Goal: Browse casually

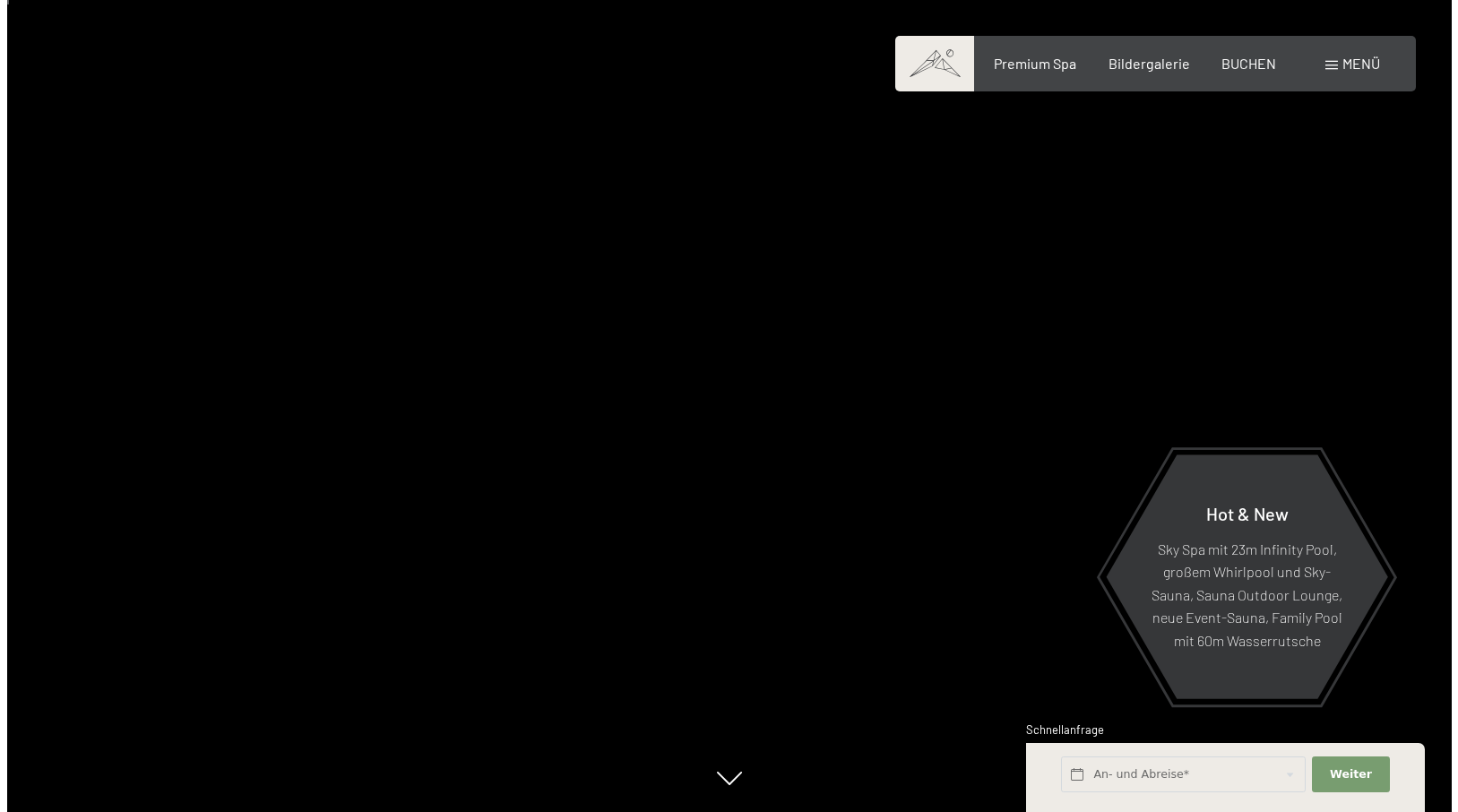
scroll to position [90, 0]
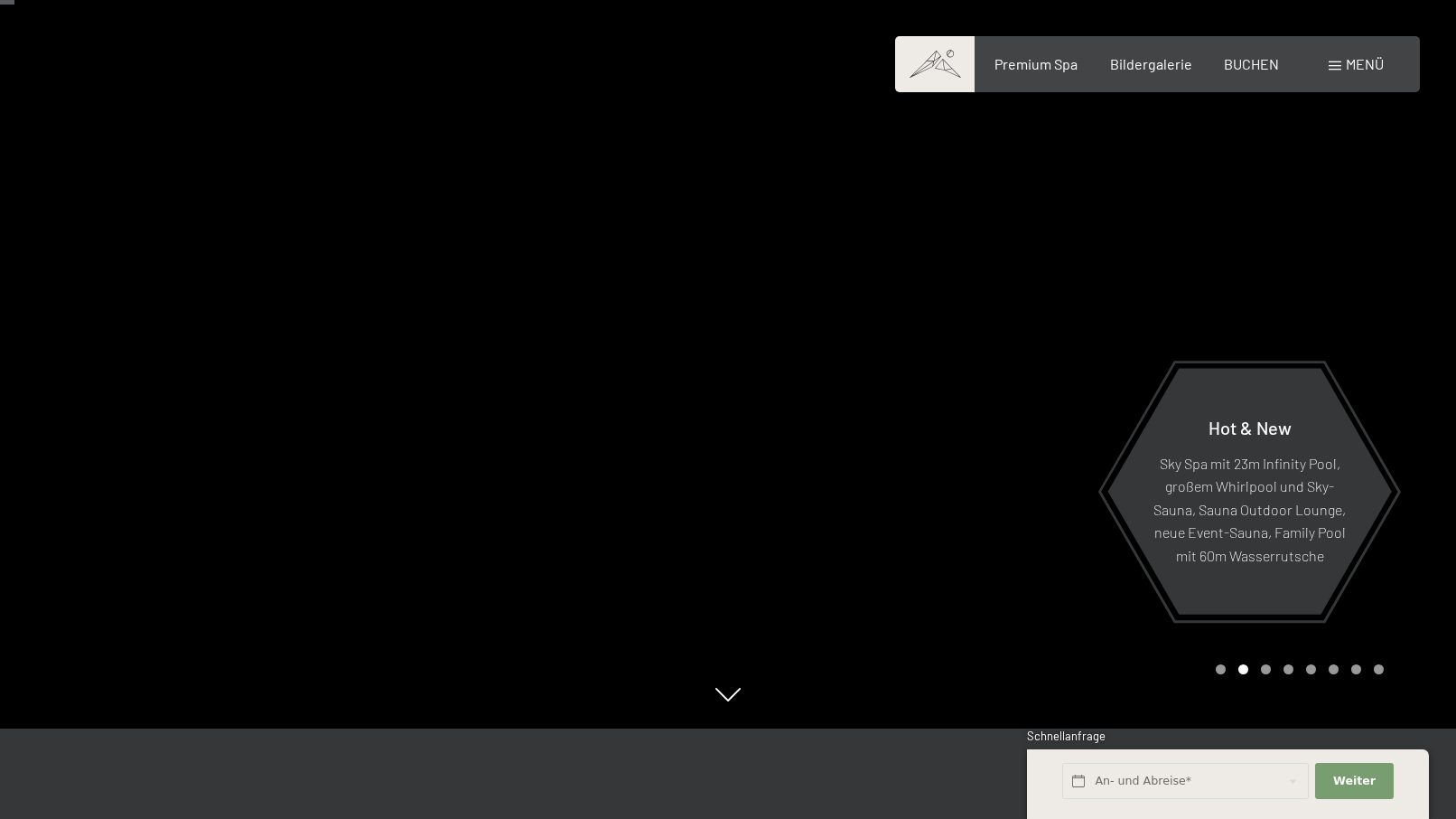
click at [1379, 73] on div "Menü" at bounding box center [1355, 64] width 55 height 20
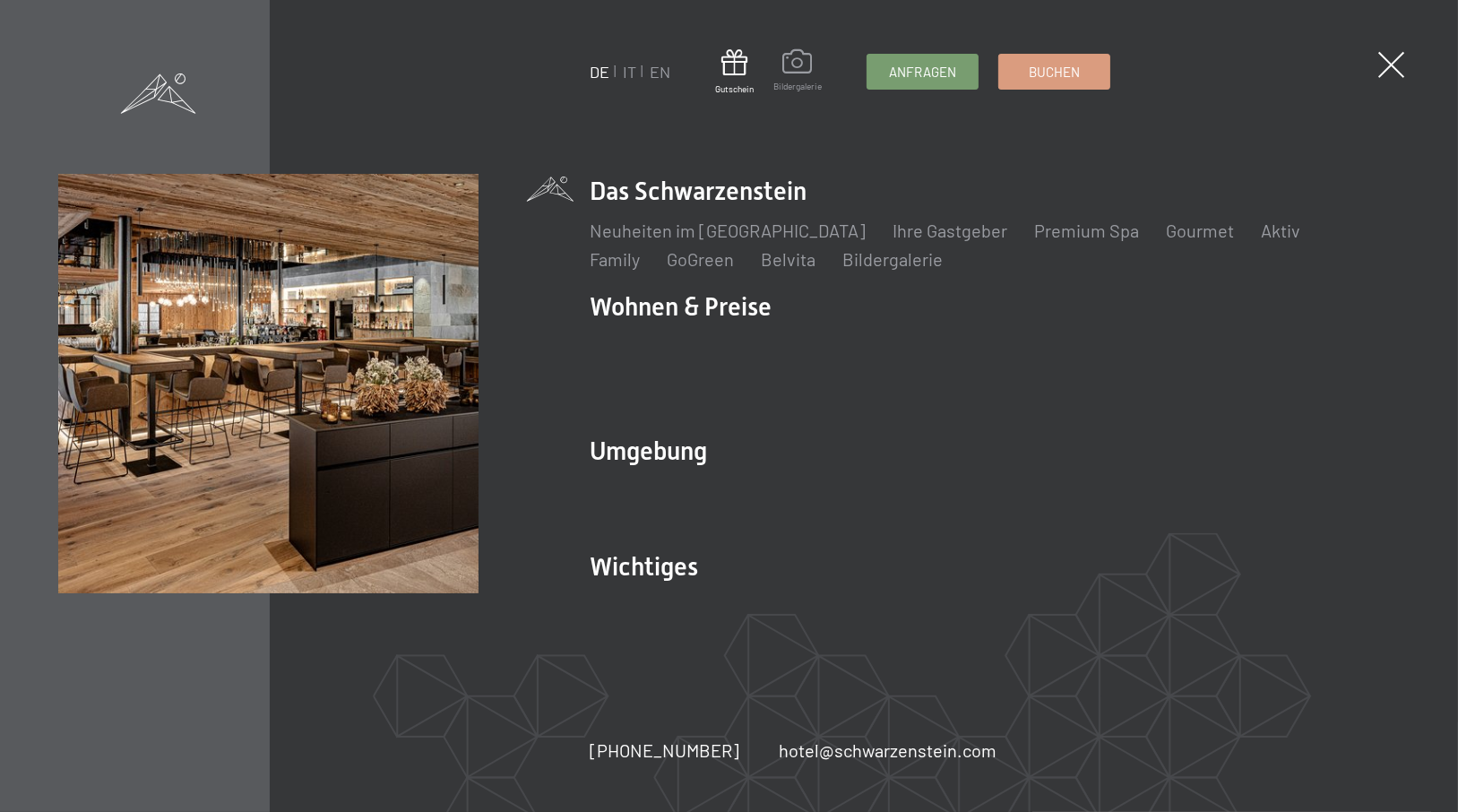
click at [817, 66] on span at bounding box center [798, 65] width 49 height 31
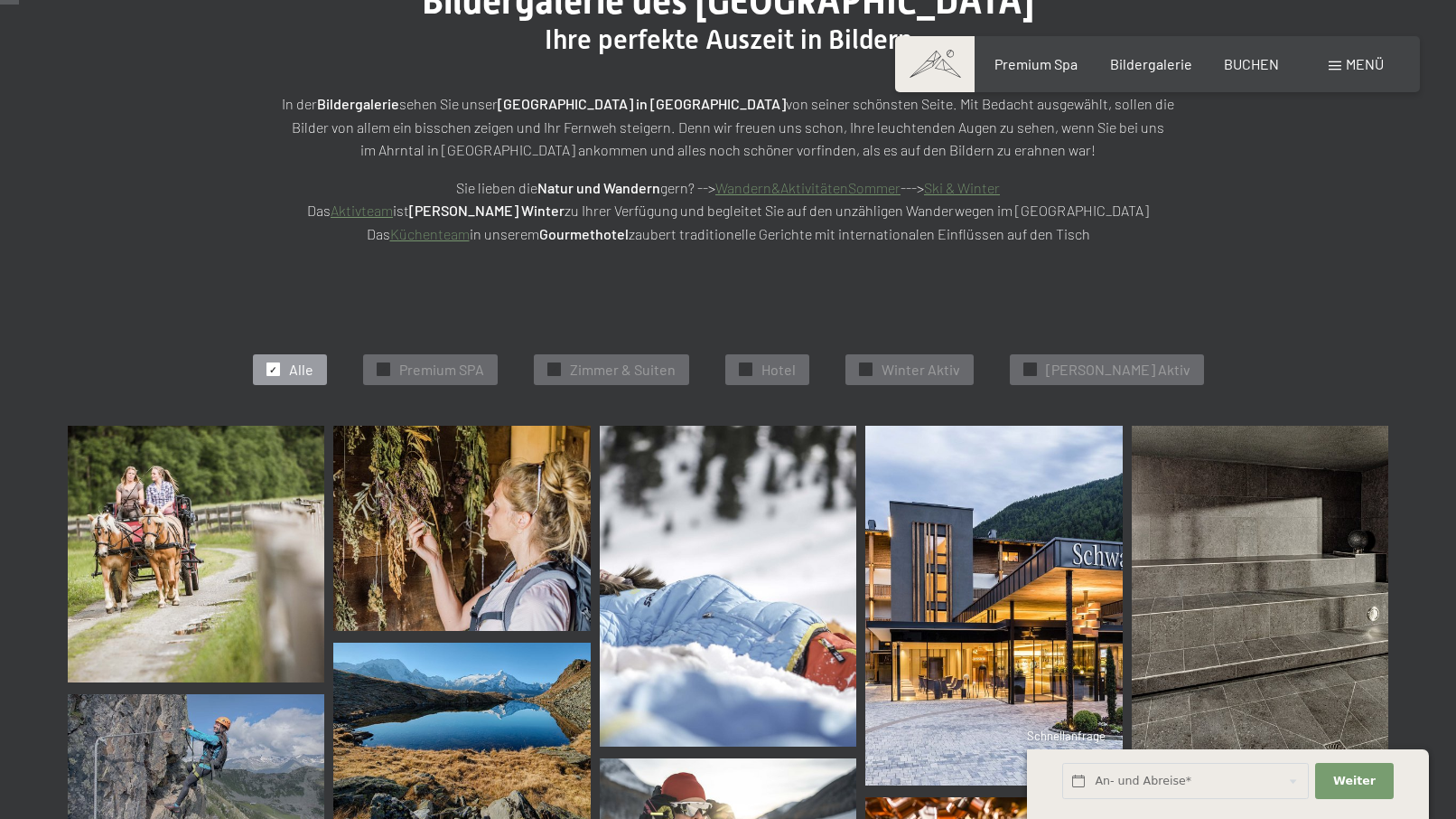
scroll to position [271, 0]
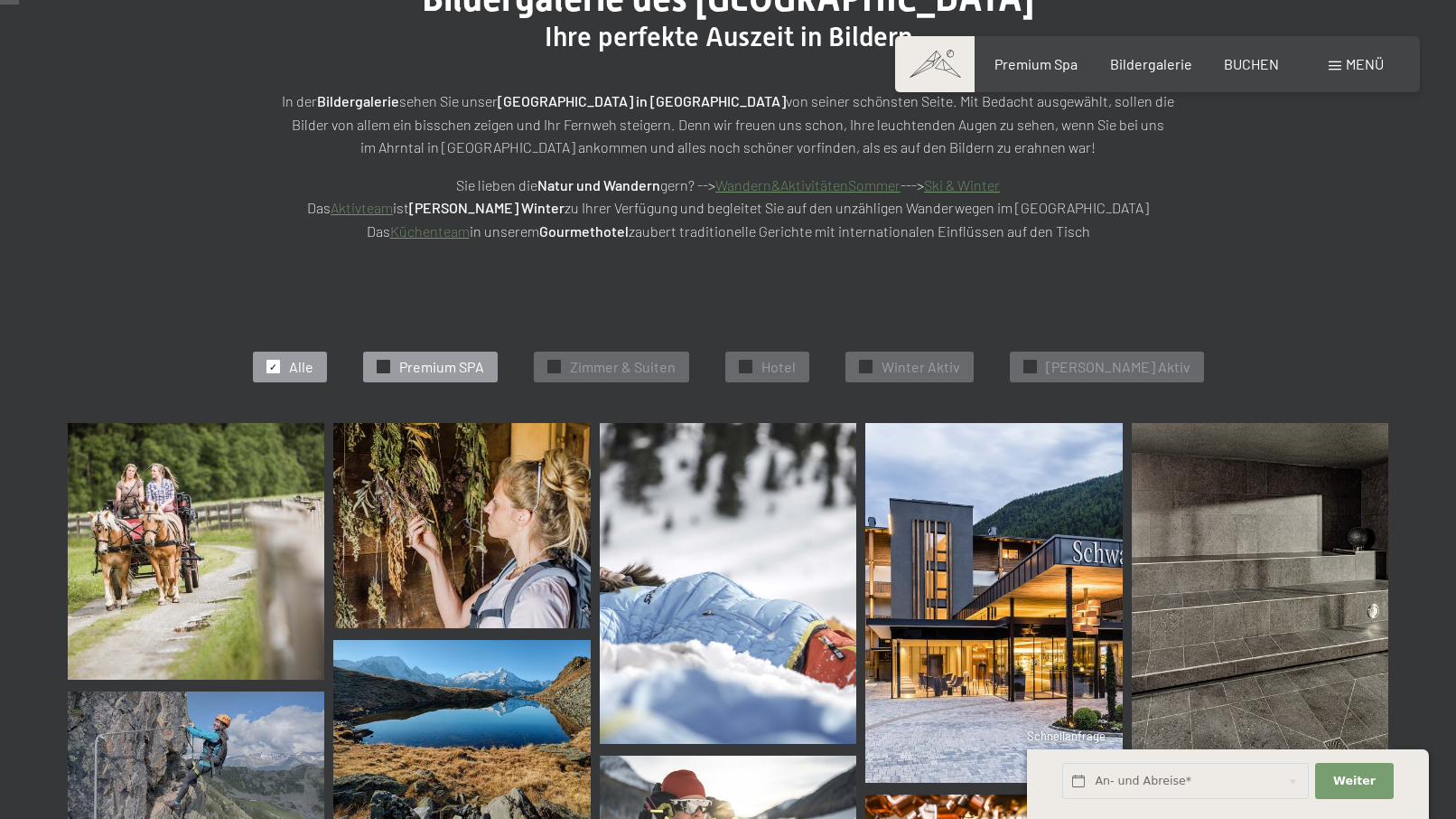
click at [474, 381] on div "✓ Premium SPA" at bounding box center [430, 367] width 135 height 31
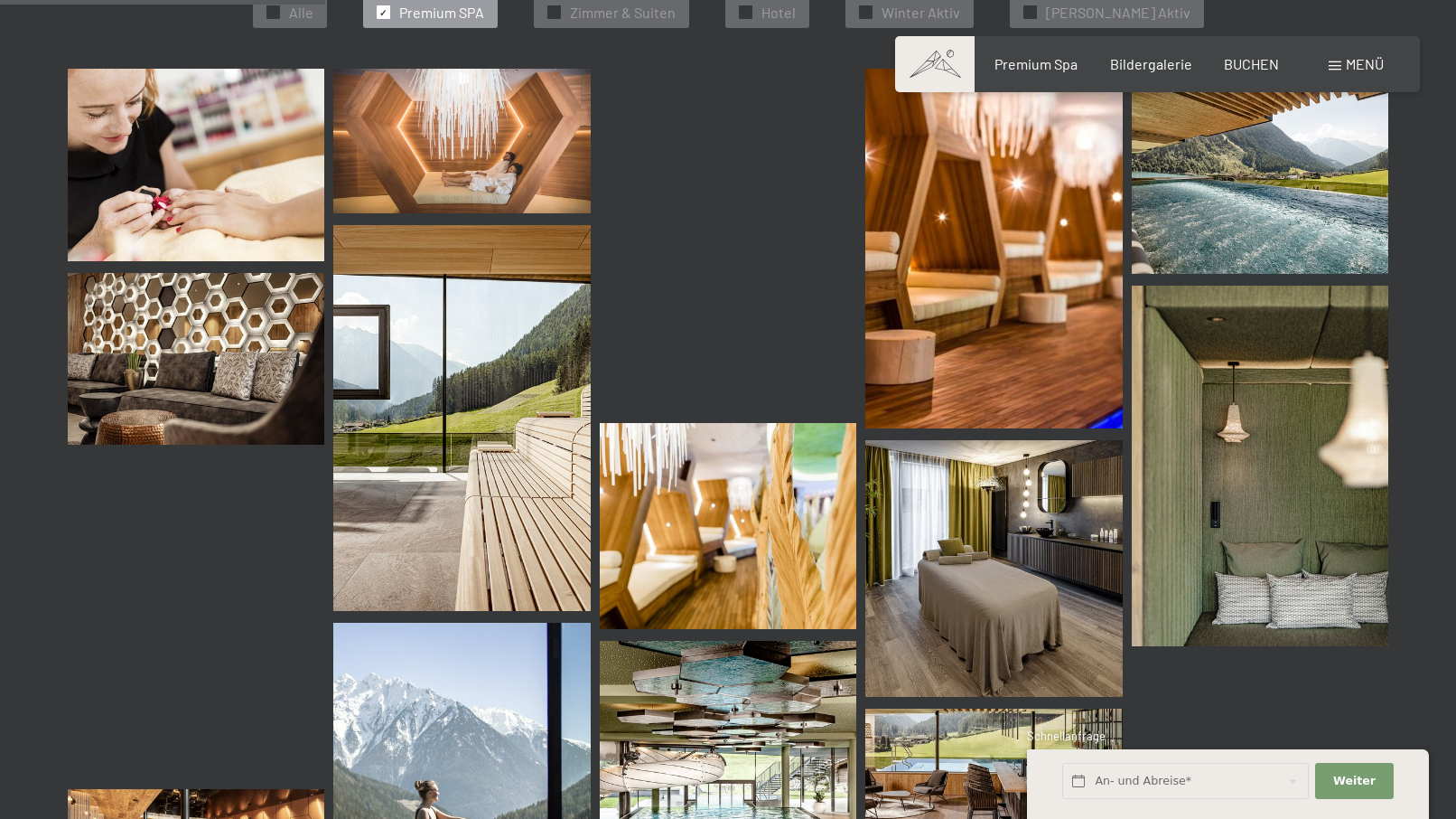
scroll to position [997, 0]
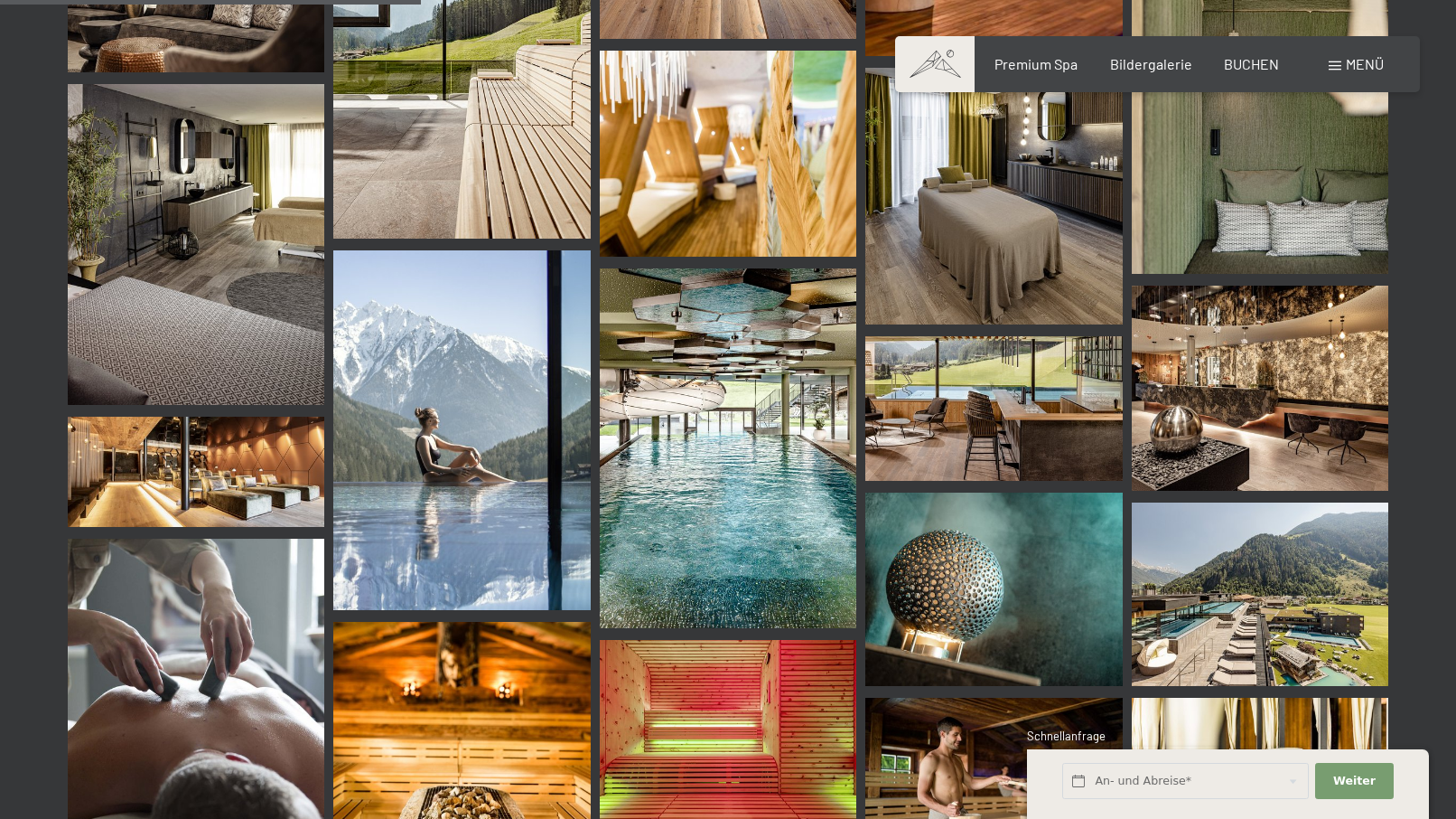
click at [756, 499] on img at bounding box center [727, 448] width 256 height 360
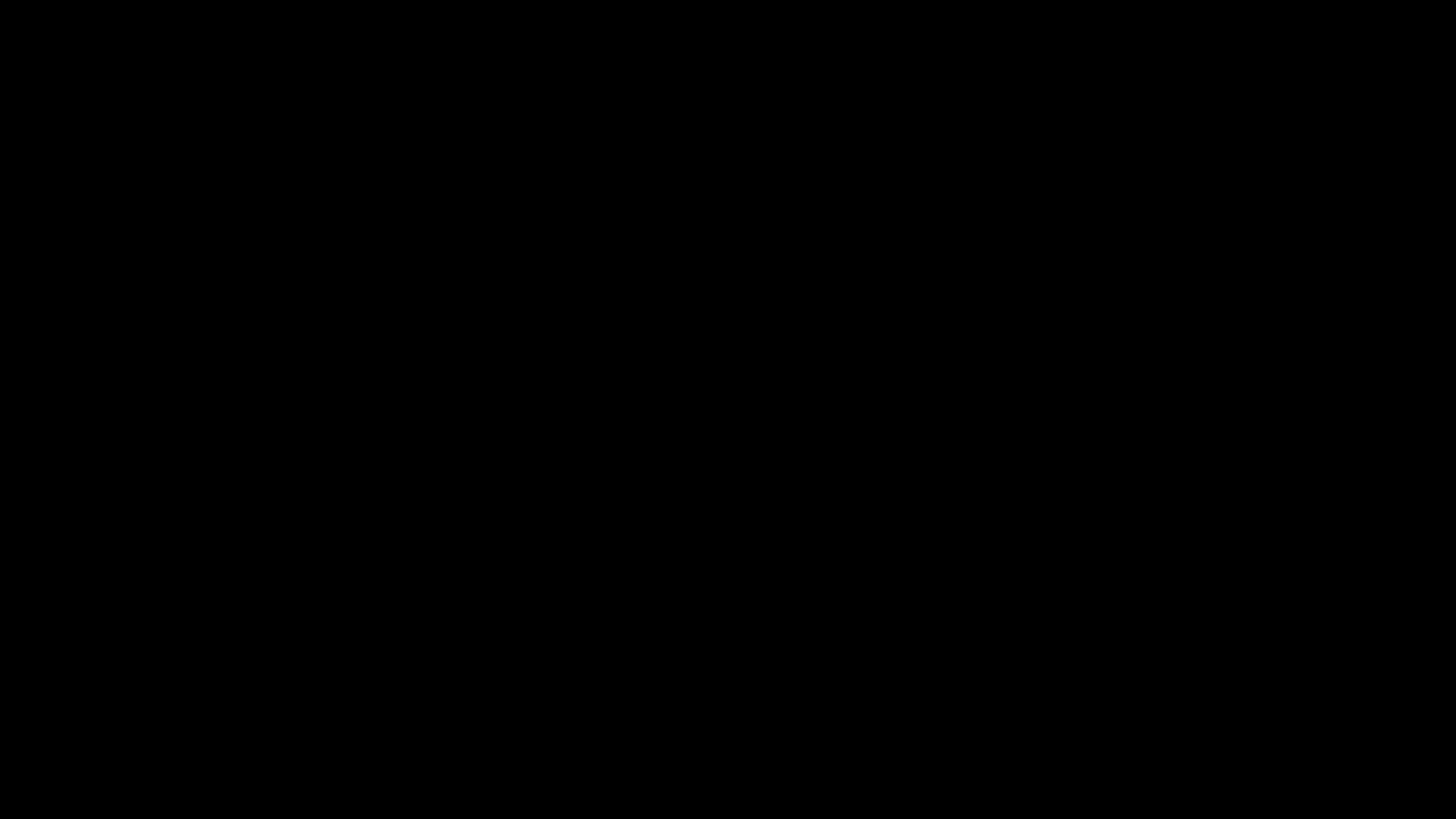
click at [757, 500] on img at bounding box center [728, 410] width 614 height 410
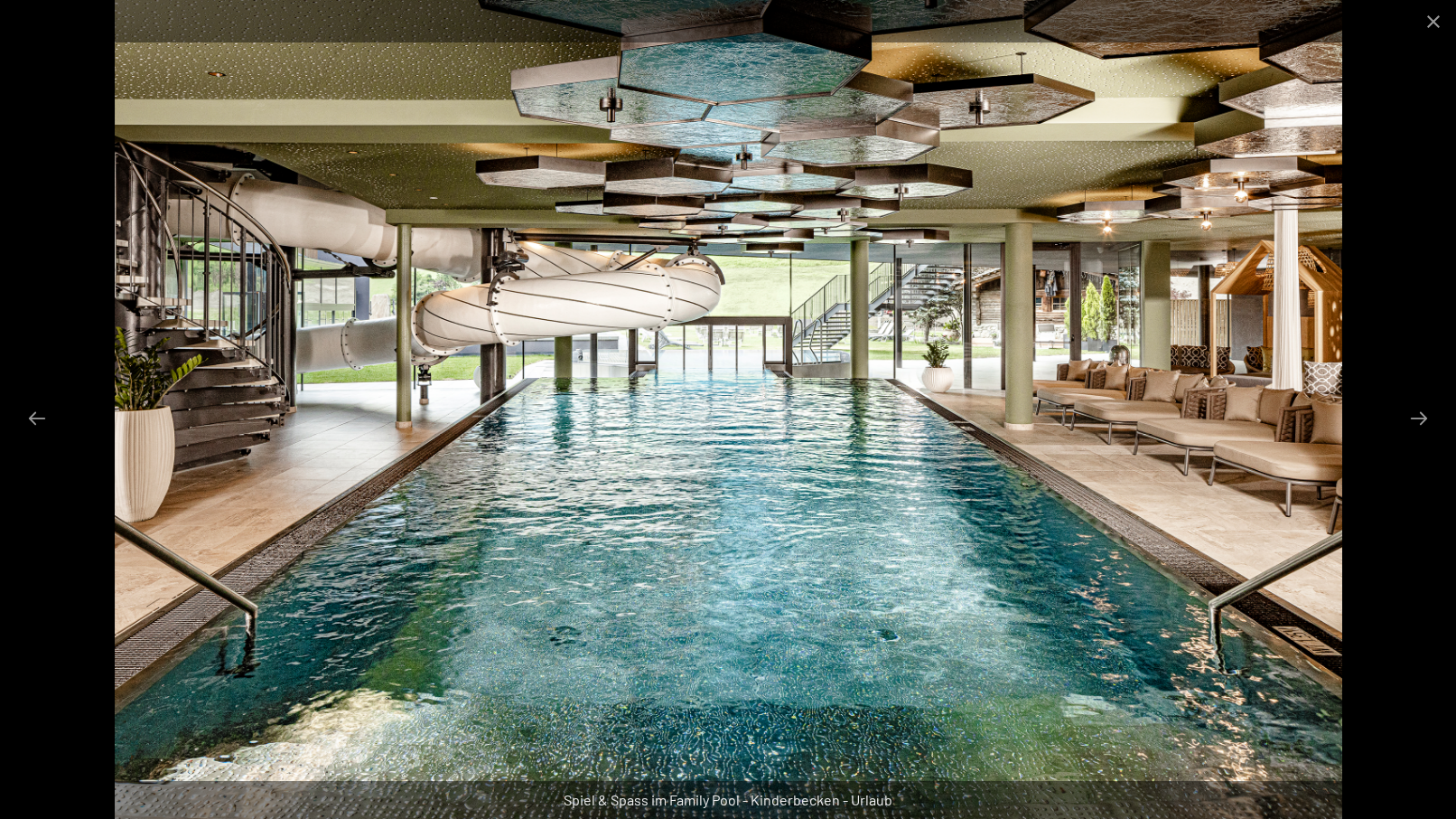
scroll to position [365, 0]
